Goal: Task Accomplishment & Management: Manage account settings

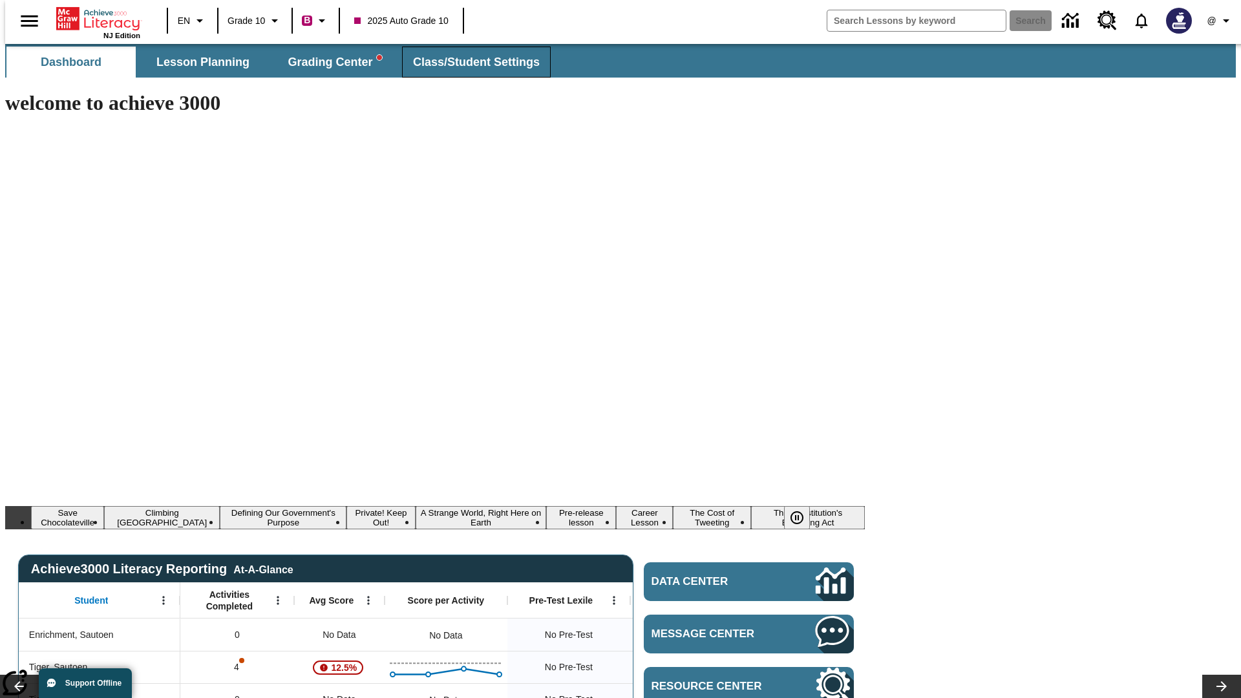
click at [469, 62] on span "Class/Student Settings" at bounding box center [476, 62] width 127 height 15
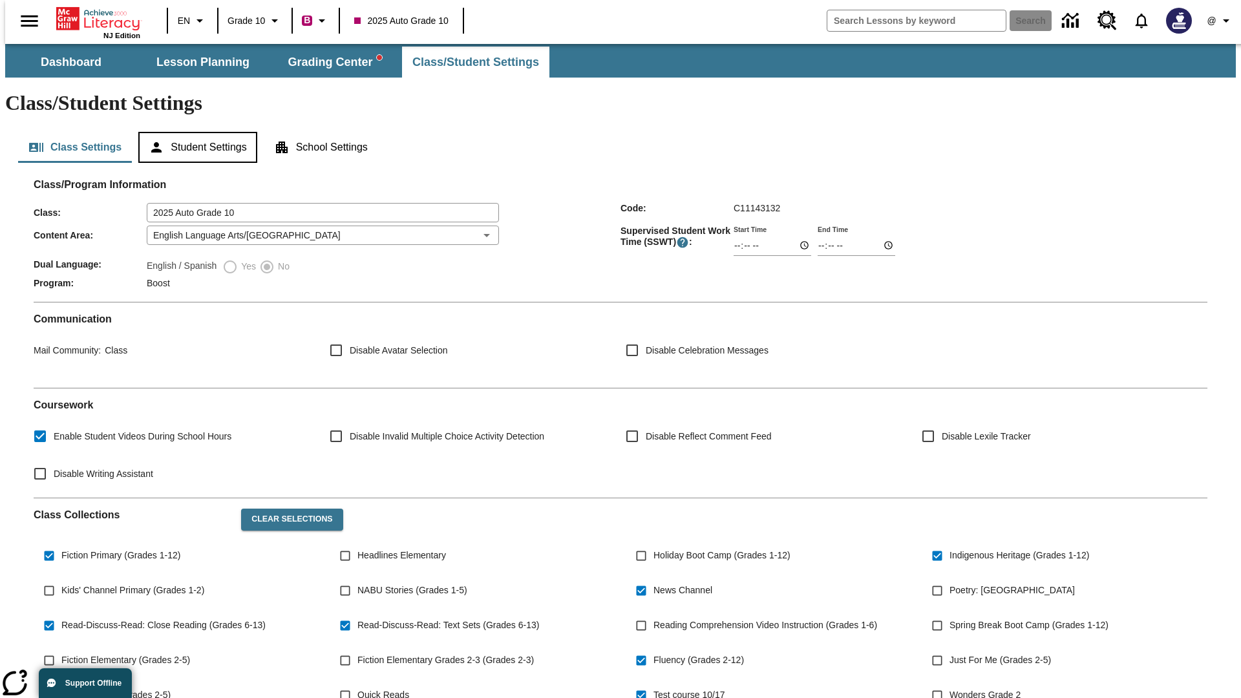
click at [195, 132] on button "Student Settings" at bounding box center [197, 147] width 118 height 31
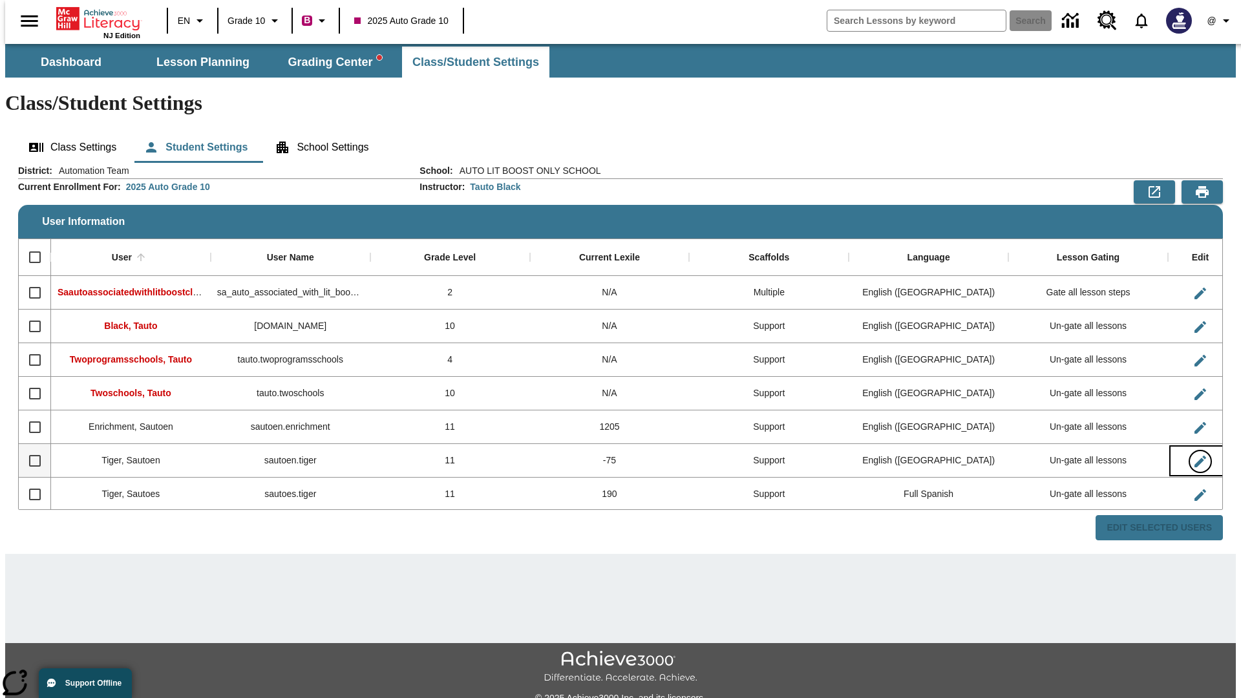
click at [1195, 456] on icon "Edit User" at bounding box center [1201, 462] width 12 height 12
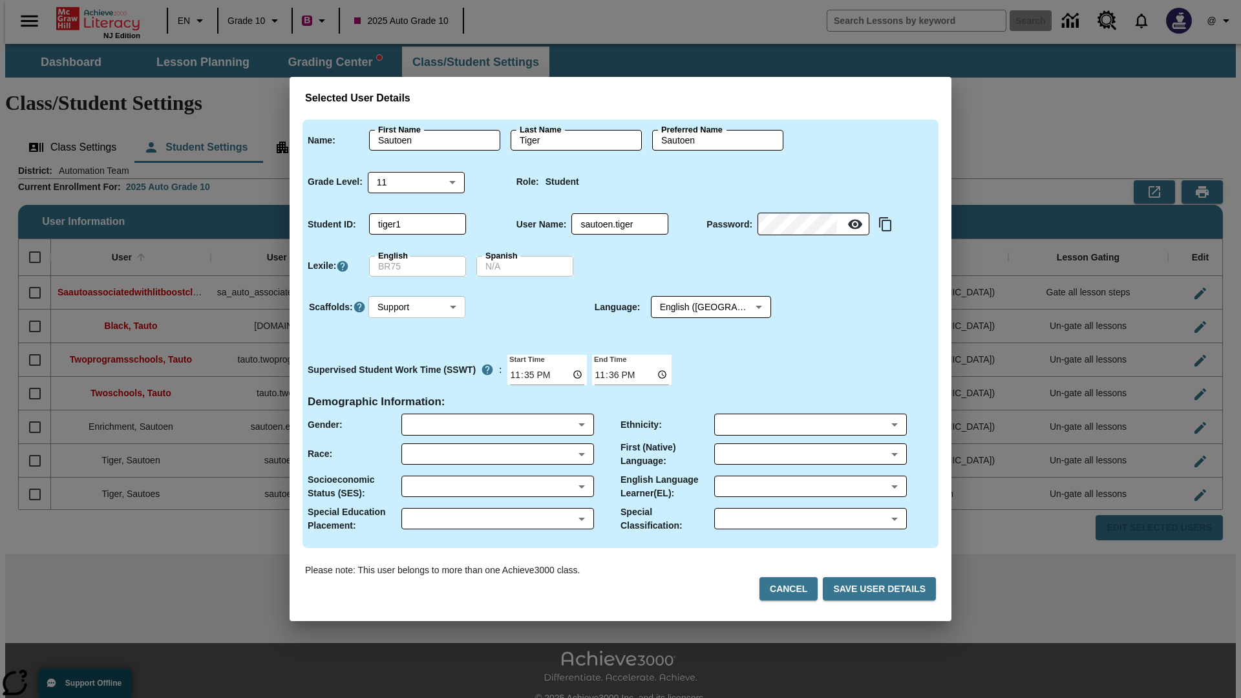
click at [417, 307] on body "Skip to main content NJ Edition EN Grade 10 B 2025 Auto Grade 10 Search 0 @ Das…" at bounding box center [620, 385] width 1231 height 683
click at [417, 355] on li "Support" at bounding box center [416, 355] width 97 height 21
click at [699, 307] on body "Skip to main content NJ Edition EN Grade 10 B 2025 Auto Grade 10 Search 0 @ Das…" at bounding box center [620, 385] width 1231 height 683
click at [417, 307] on body "Skip to main content NJ Edition EN Grade 10 B 2025 Auto Grade 10 Search 0 @ Das…" at bounding box center [620, 385] width 1231 height 683
click at [417, 376] on li "Enrichment" at bounding box center [416, 376] width 97 height 21
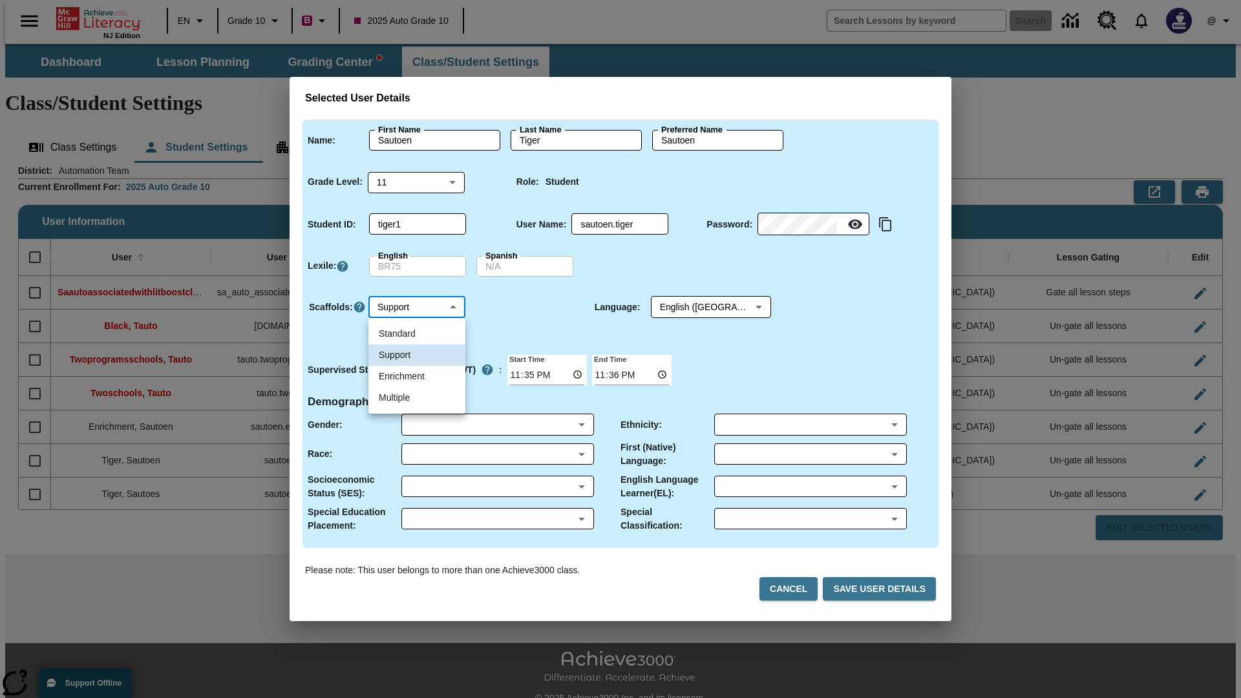
type input "3"
